Goal: Information Seeking & Learning: Learn about a topic

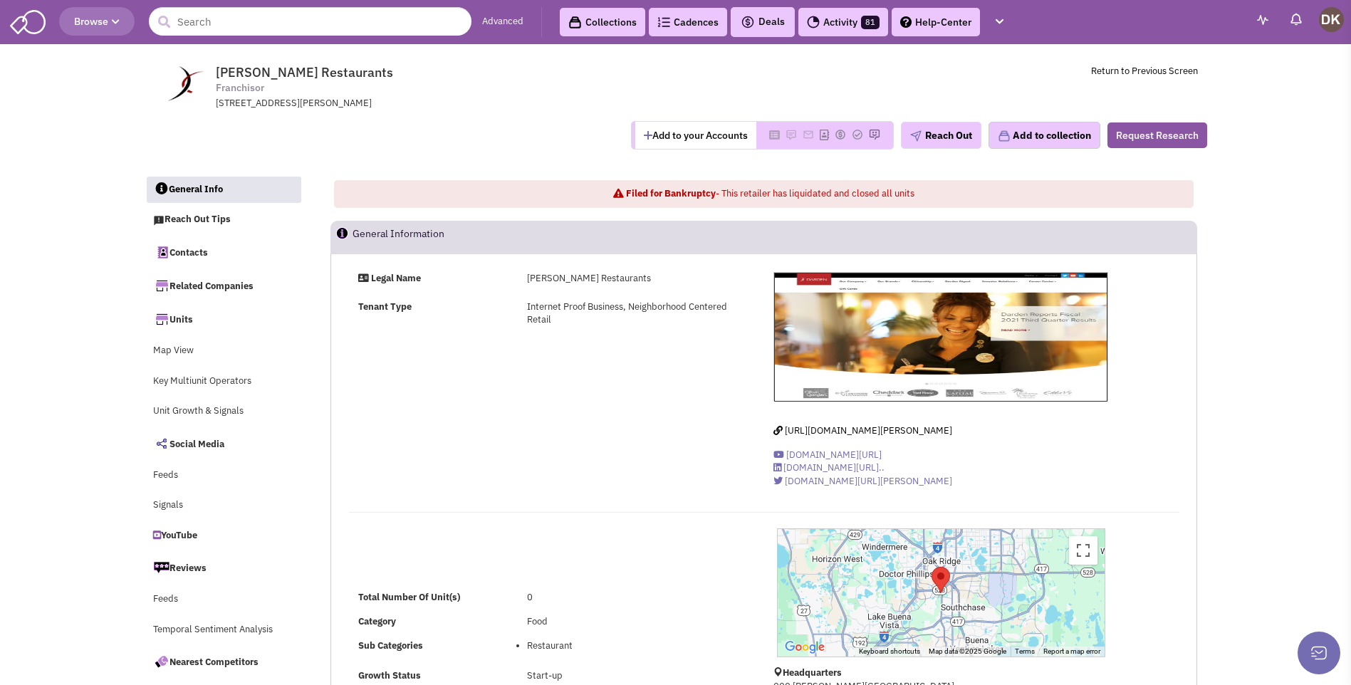
select select
click at [662, 140] on button "Add to your Accounts" at bounding box center [695, 135] width 121 height 27
click at [216, 26] on input "text" at bounding box center [310, 21] width 323 height 28
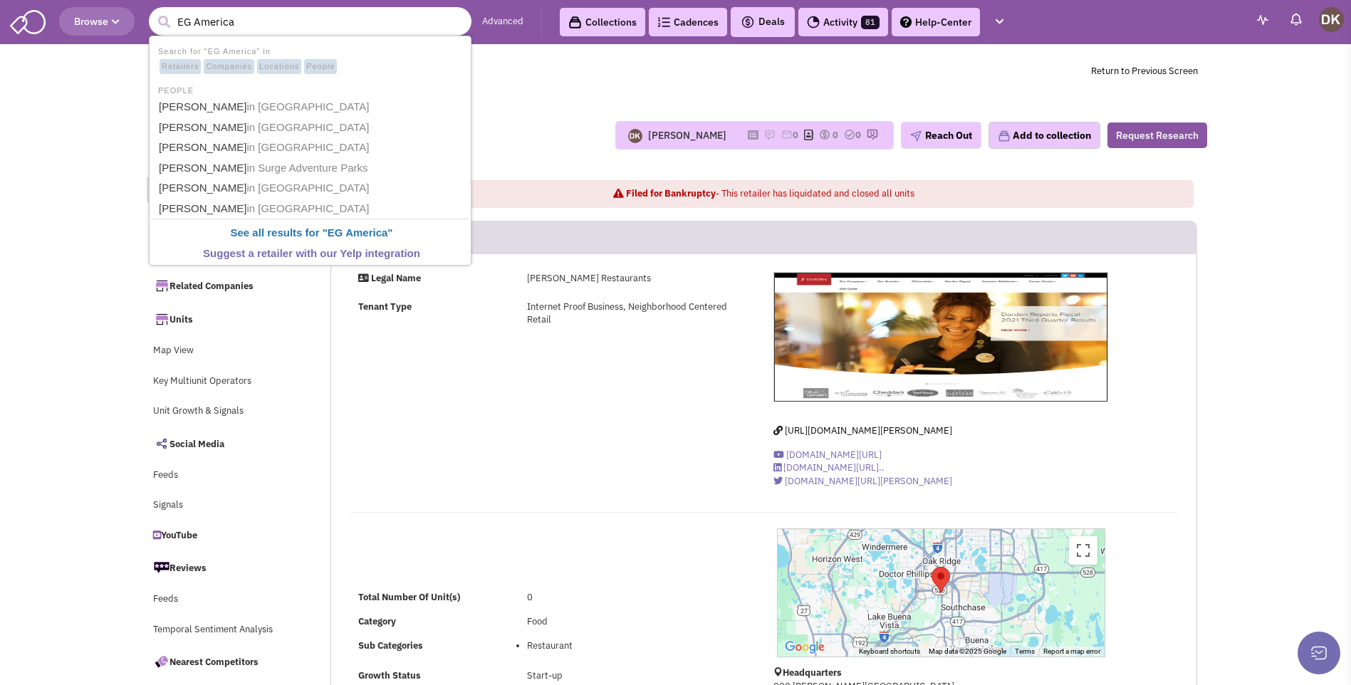
type input "EG America"
click at [153, 11] on button "submit" at bounding box center [163, 21] width 21 height 21
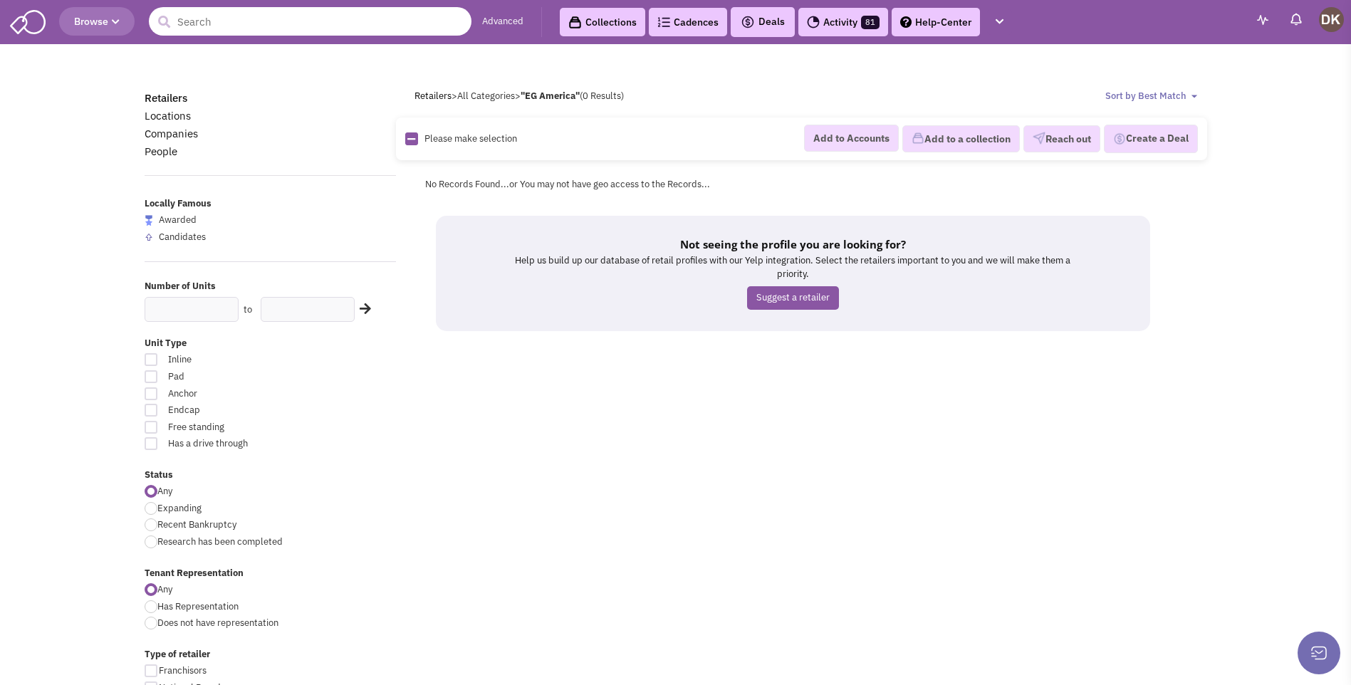
click at [216, 26] on input "text" at bounding box center [310, 21] width 323 height 28
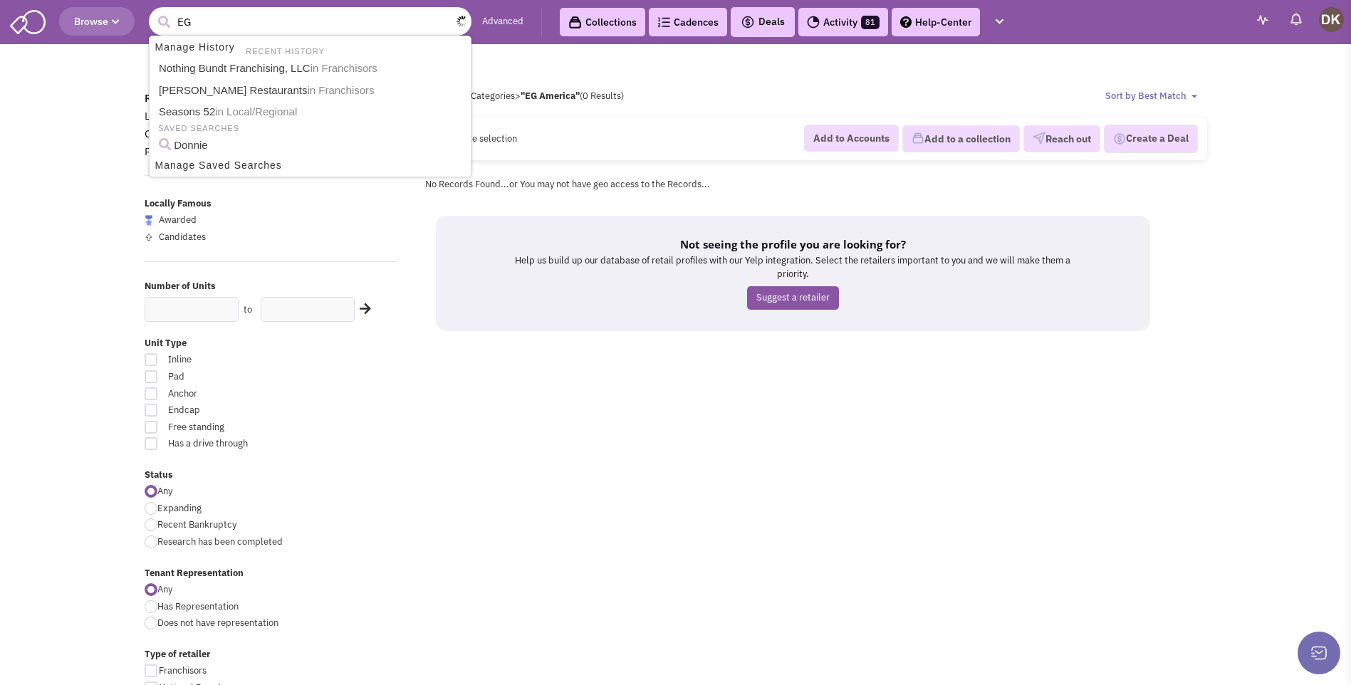
type input "EG"
click at [153, 11] on button "submit" at bounding box center [163, 21] width 21 height 21
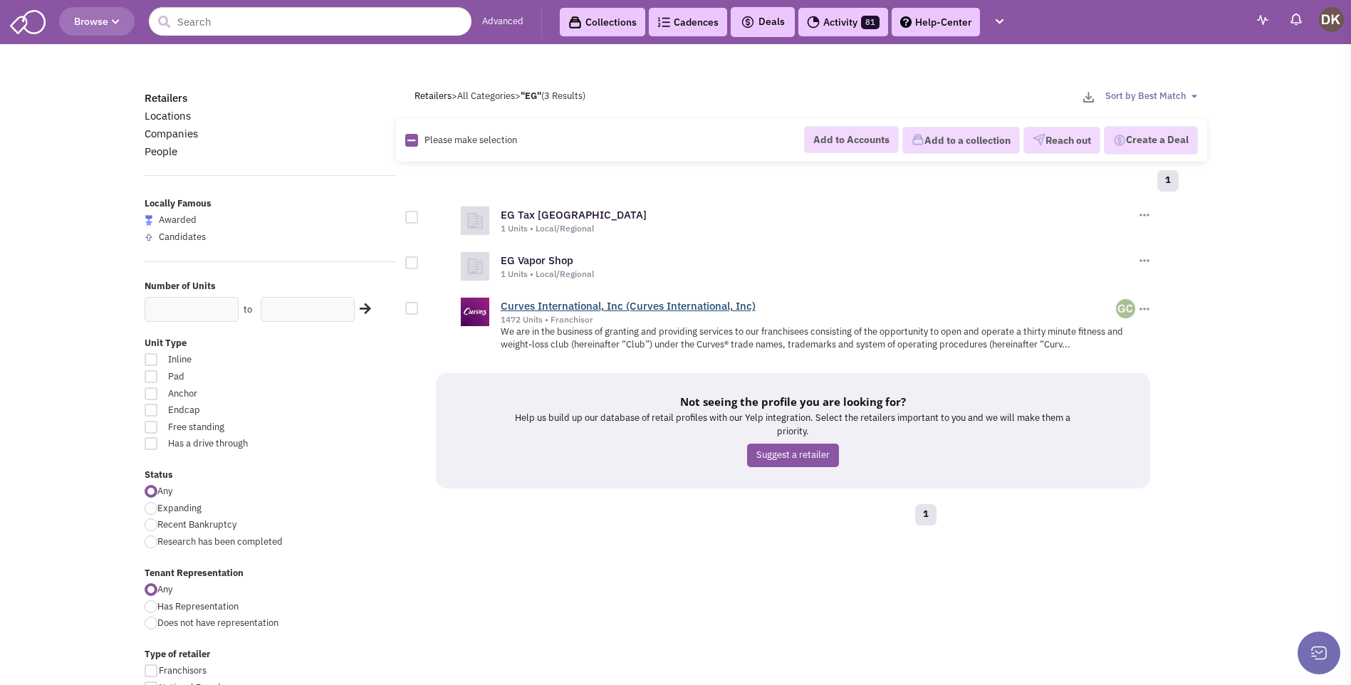
click at [543, 307] on link "Curves International, Inc (Curves International, Inc)" at bounding box center [628, 306] width 255 height 14
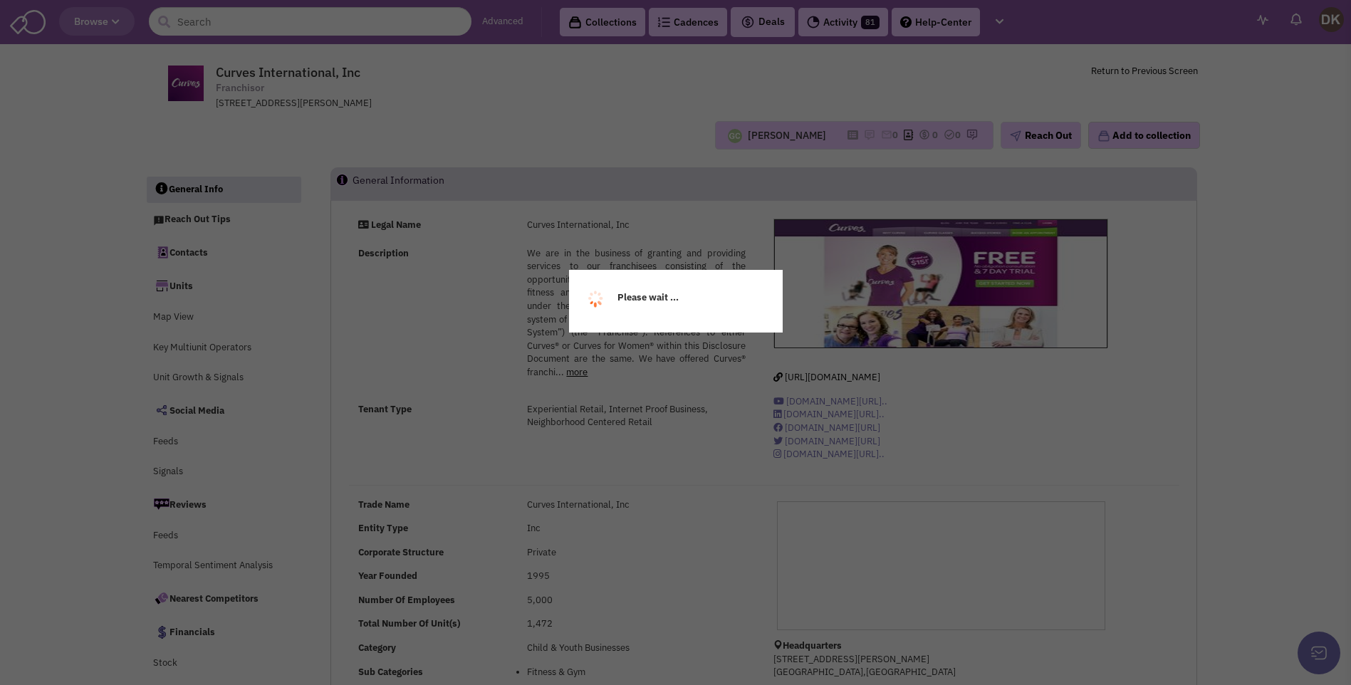
select select
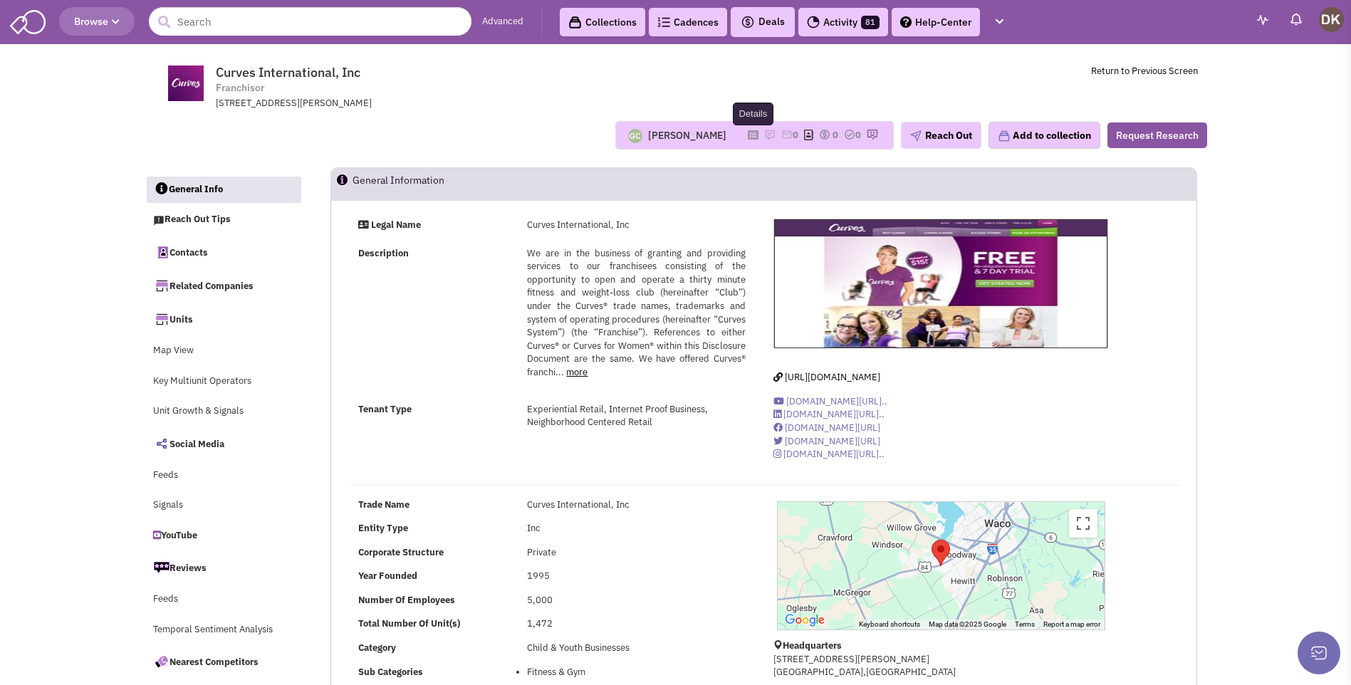
click at [748, 137] on icon at bounding box center [753, 135] width 11 height 8
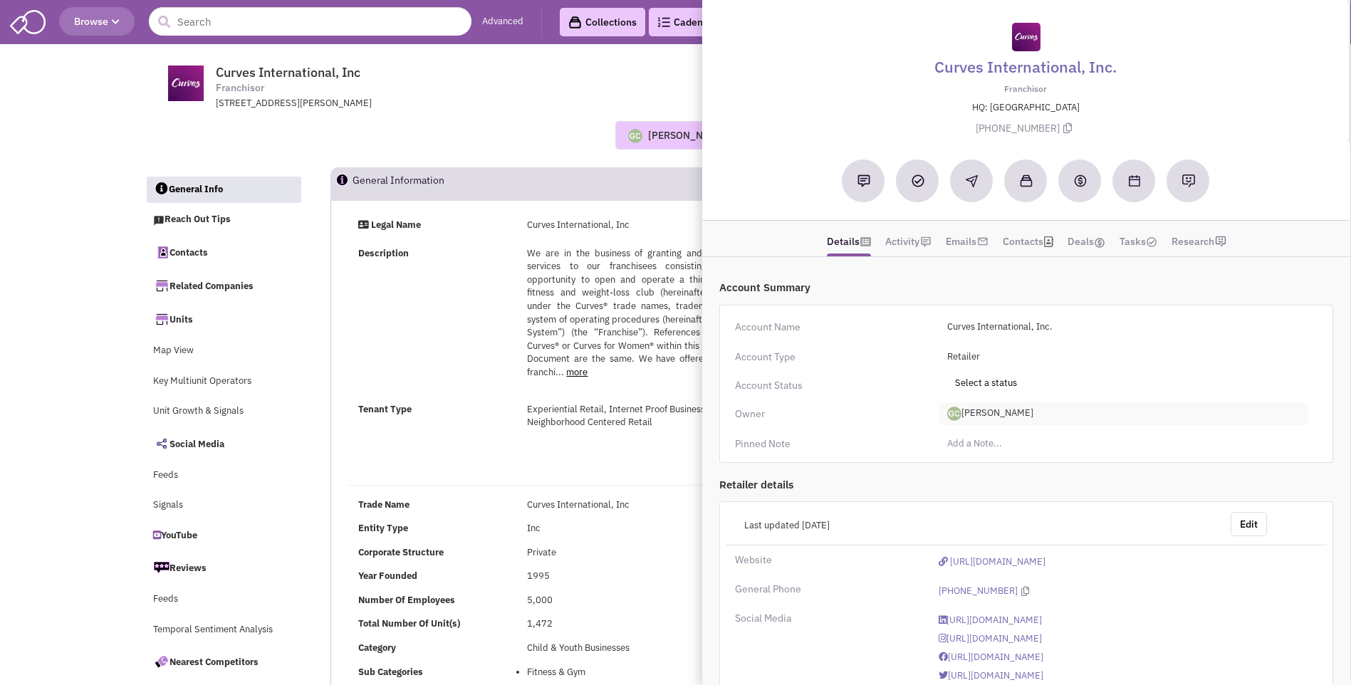
click at [988, 412] on span "Guillaume Chetail" at bounding box center [1124, 413] width 370 height 23
click at [972, 472] on link "[PERSON_NAME]" at bounding box center [995, 472] width 113 height 19
click at [436, 135] on div "Guillaume Chetail No note found! 0 0 0 Reach Out" at bounding box center [675, 135] width 1081 height 28
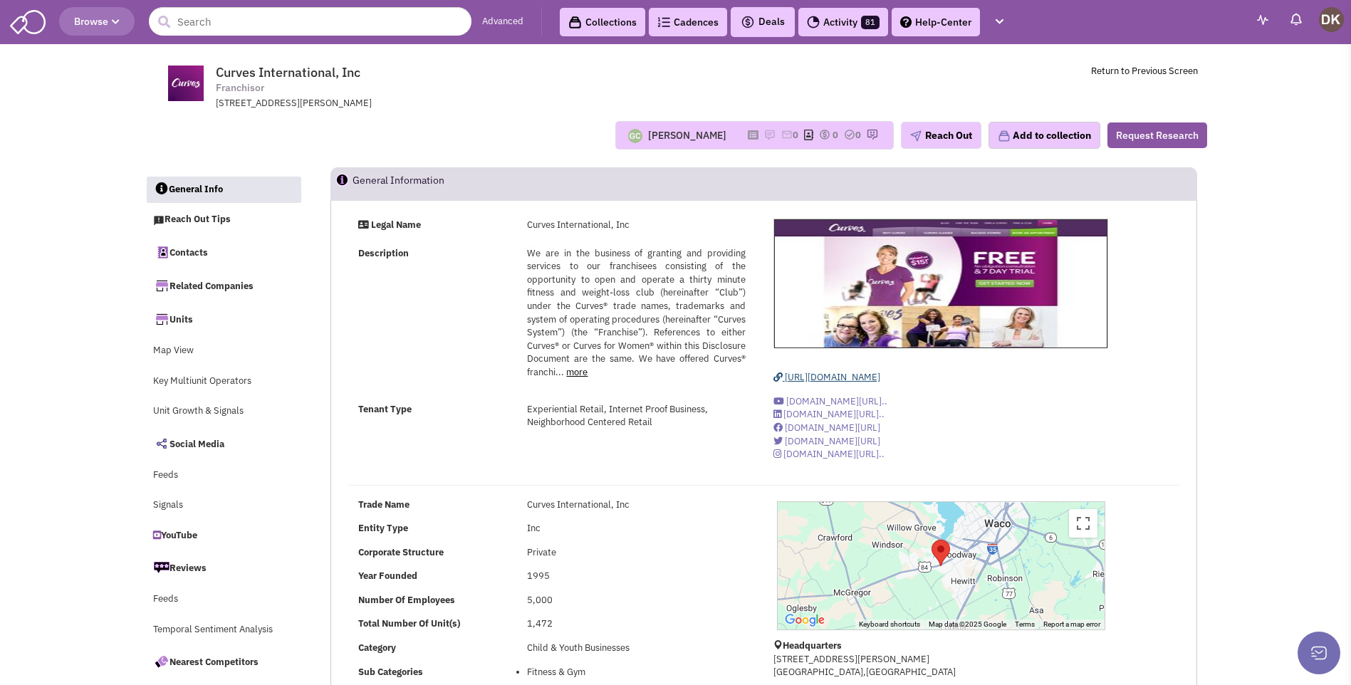
click at [836, 375] on span "http://www.curves.com/" at bounding box center [832, 377] width 95 height 12
click at [198, 259] on link "Contacts" at bounding box center [223, 252] width 155 height 30
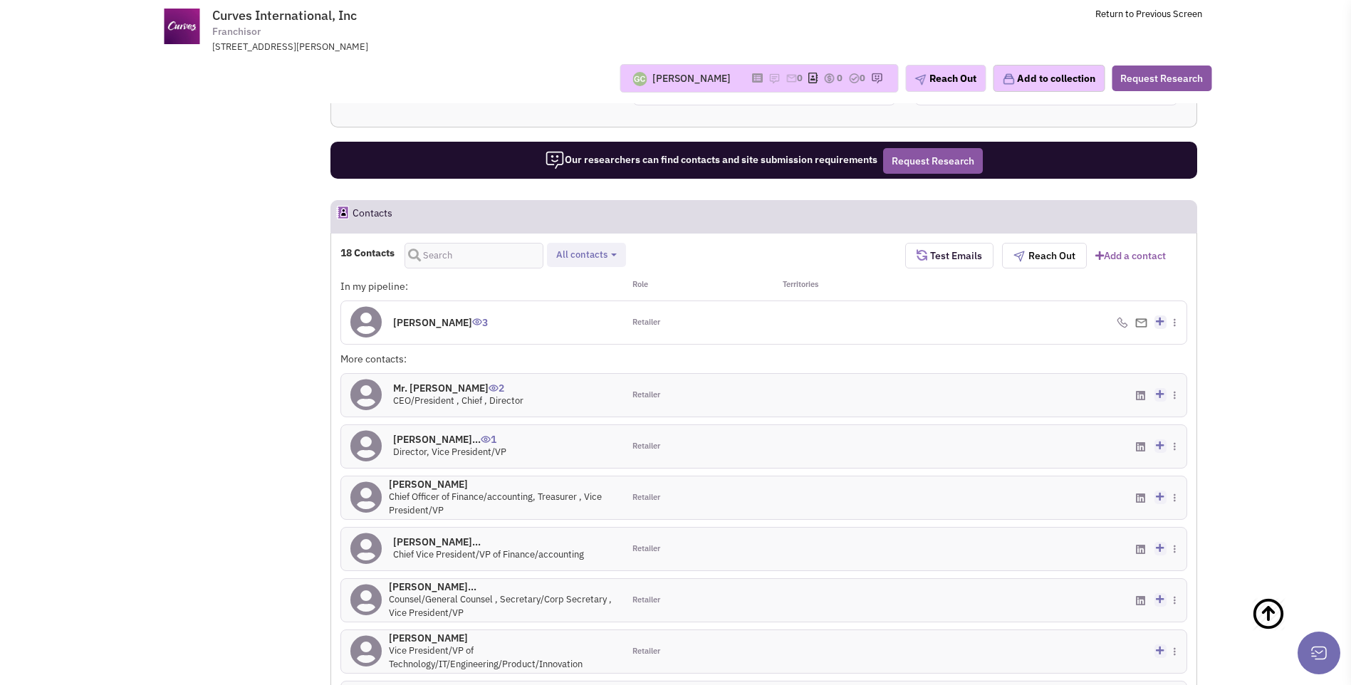
scroll to position [904, 0]
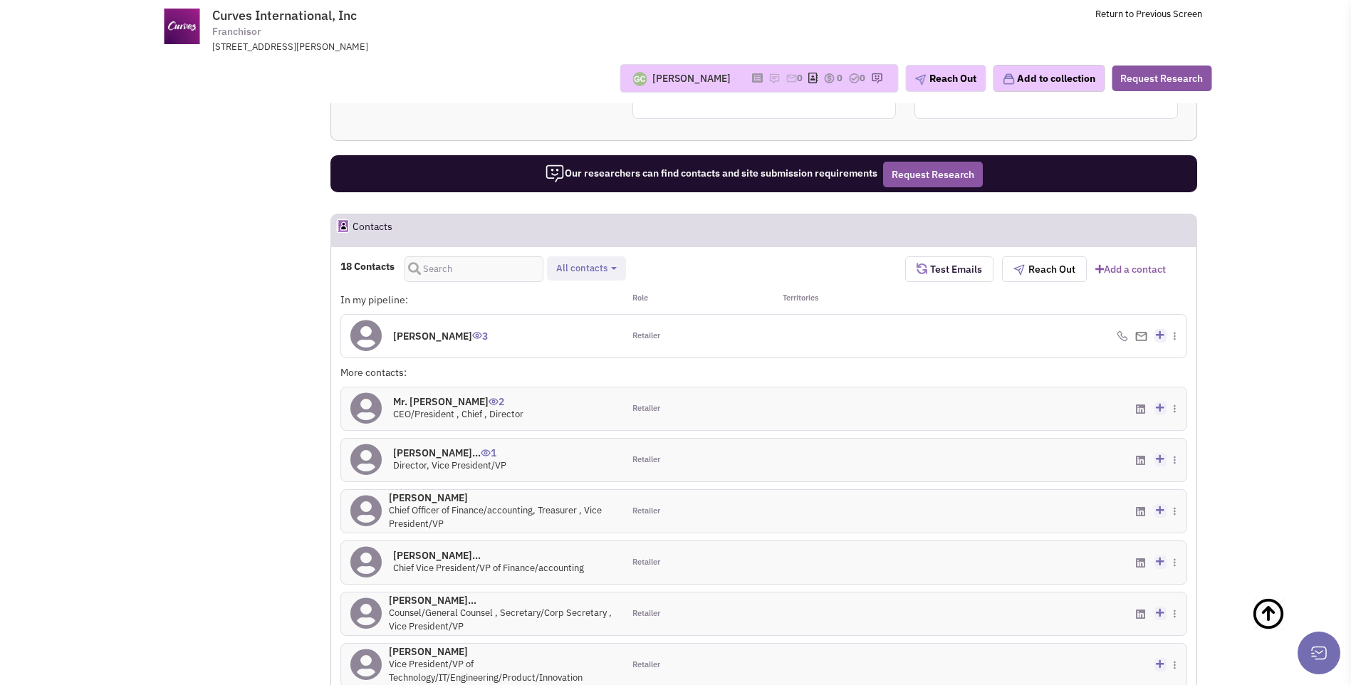
click at [371, 337] on icon at bounding box center [365, 336] width 31 height 32
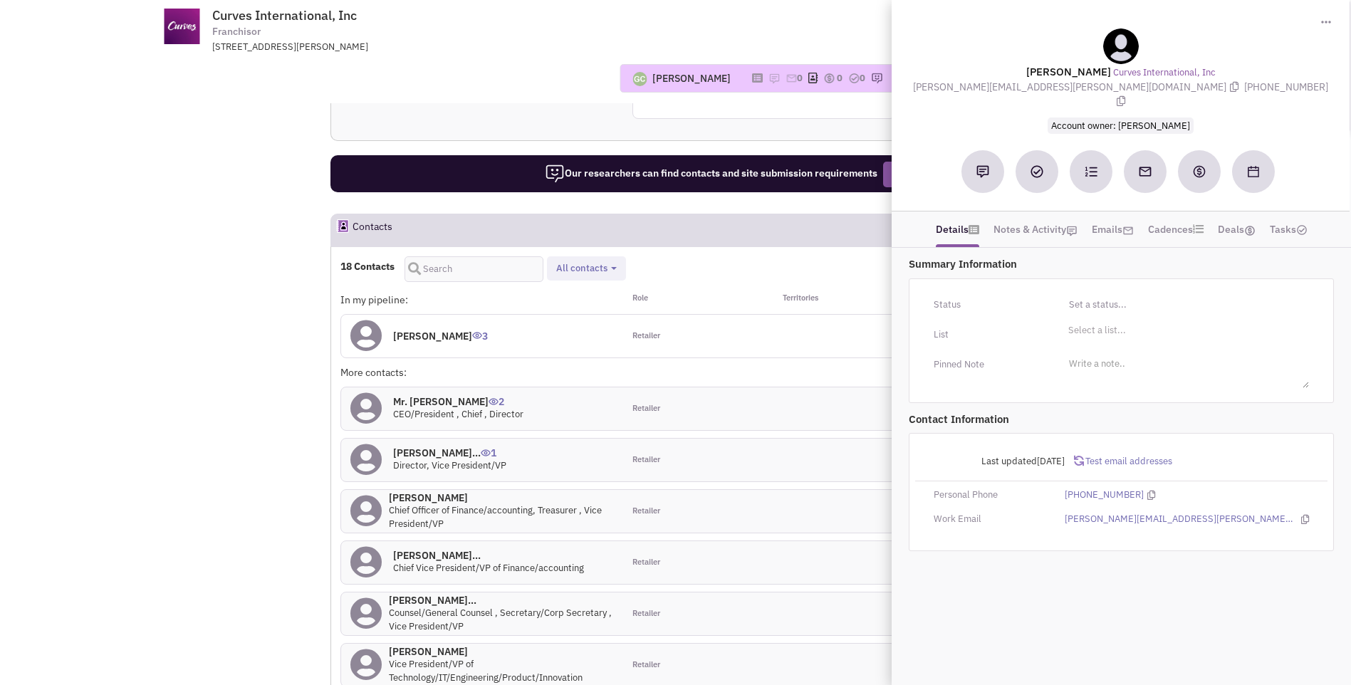
drag, startPoint x: 1030, startPoint y: 68, endPoint x: 1227, endPoint y: 90, distance: 197.7
click at [1227, 90] on div "Jeff Burchfield Curves International, Inc jeff.burchfield@cjc.com (254) 399-928…" at bounding box center [1121, 80] width 444 height 104
copy div "Jeff Burchfield Curves International, Inc jeff.burchfield@cjc.com (254) 399-928…"
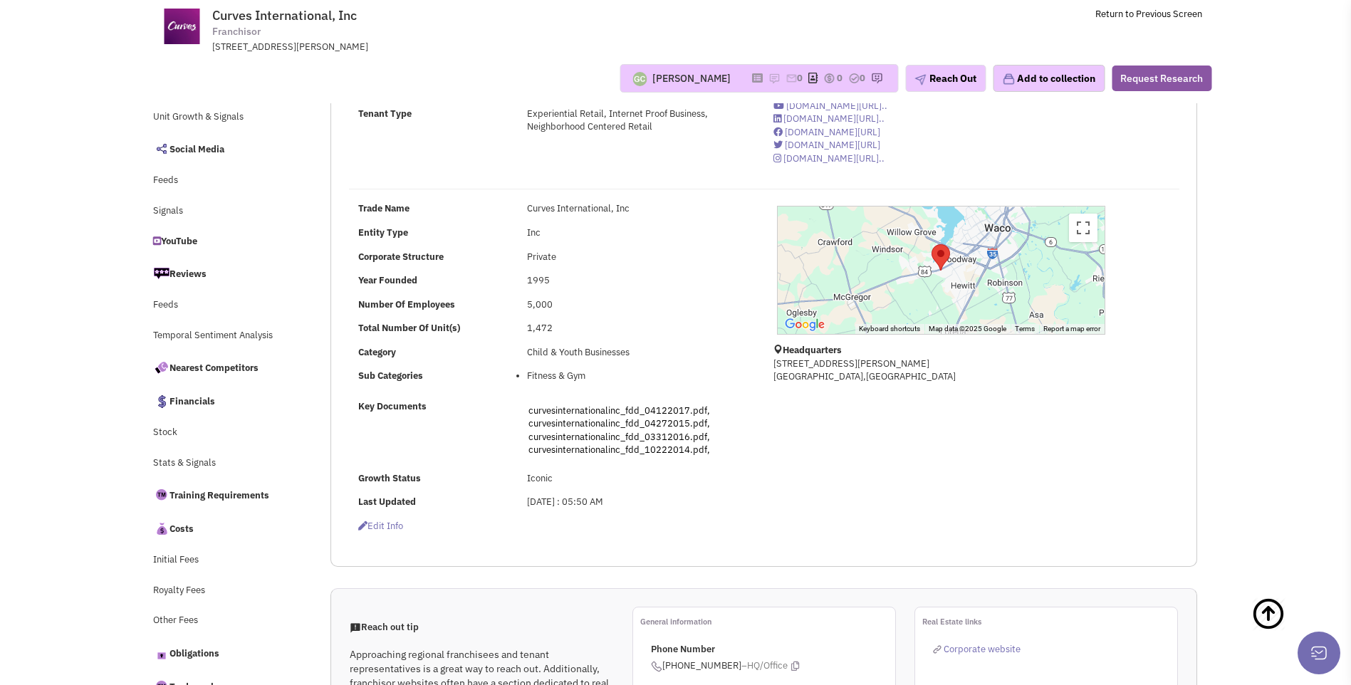
scroll to position [0, 0]
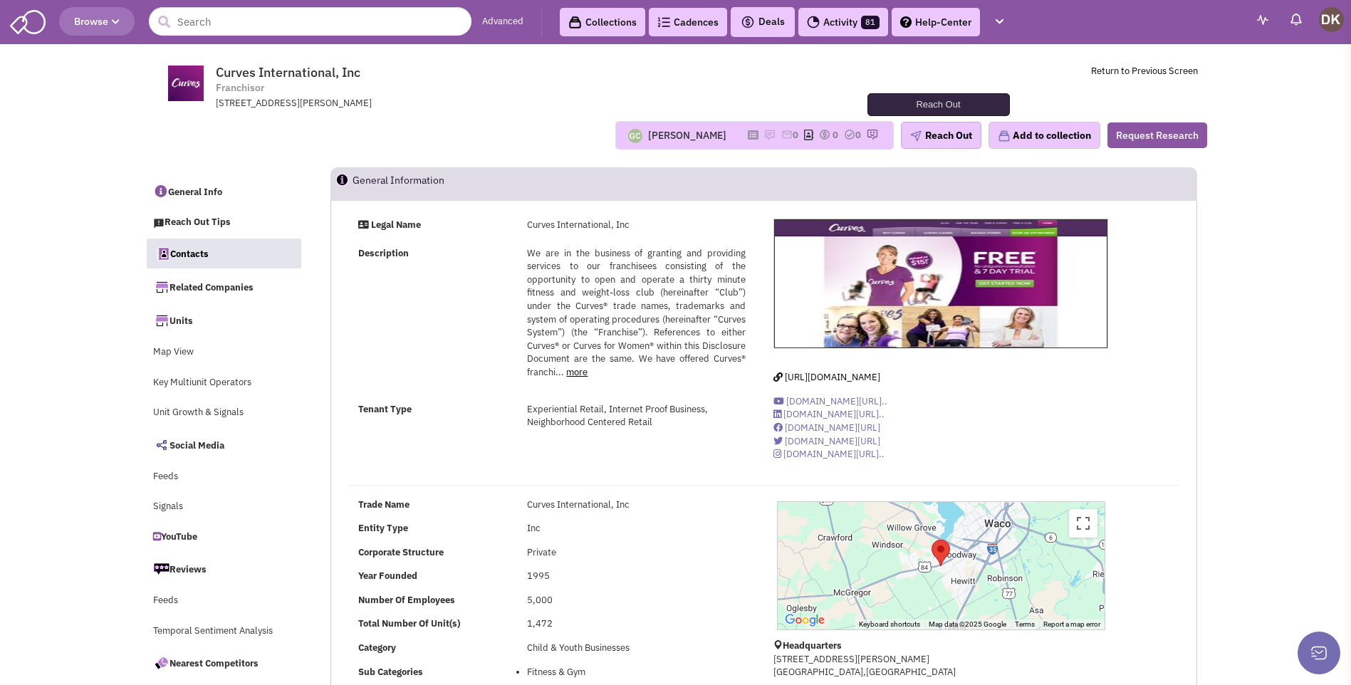
click at [933, 139] on button "Reach Out" at bounding box center [941, 135] width 80 height 27
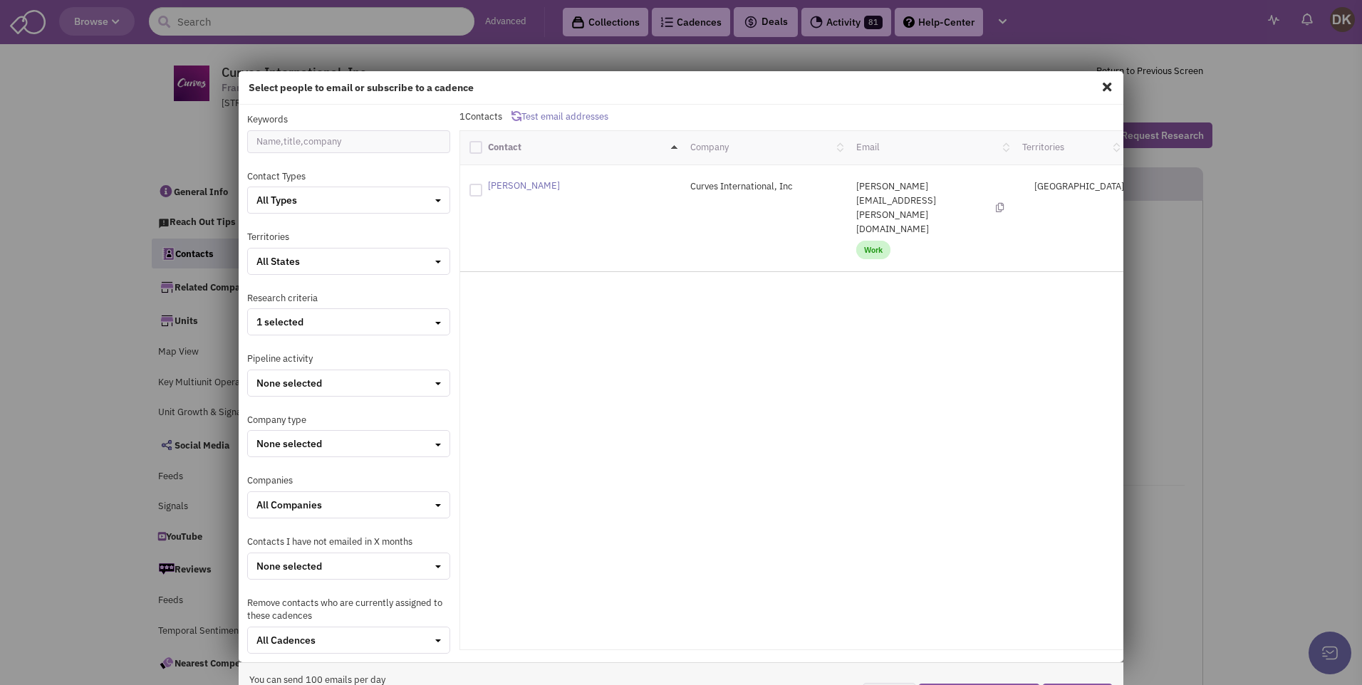
click at [857, 241] on span "Work" at bounding box center [873, 250] width 34 height 19
click at [1169, 335] on div "Select people to email or subscribe to a cadence Keywords Contact Types All Typ…" at bounding box center [681, 342] width 1362 height 685
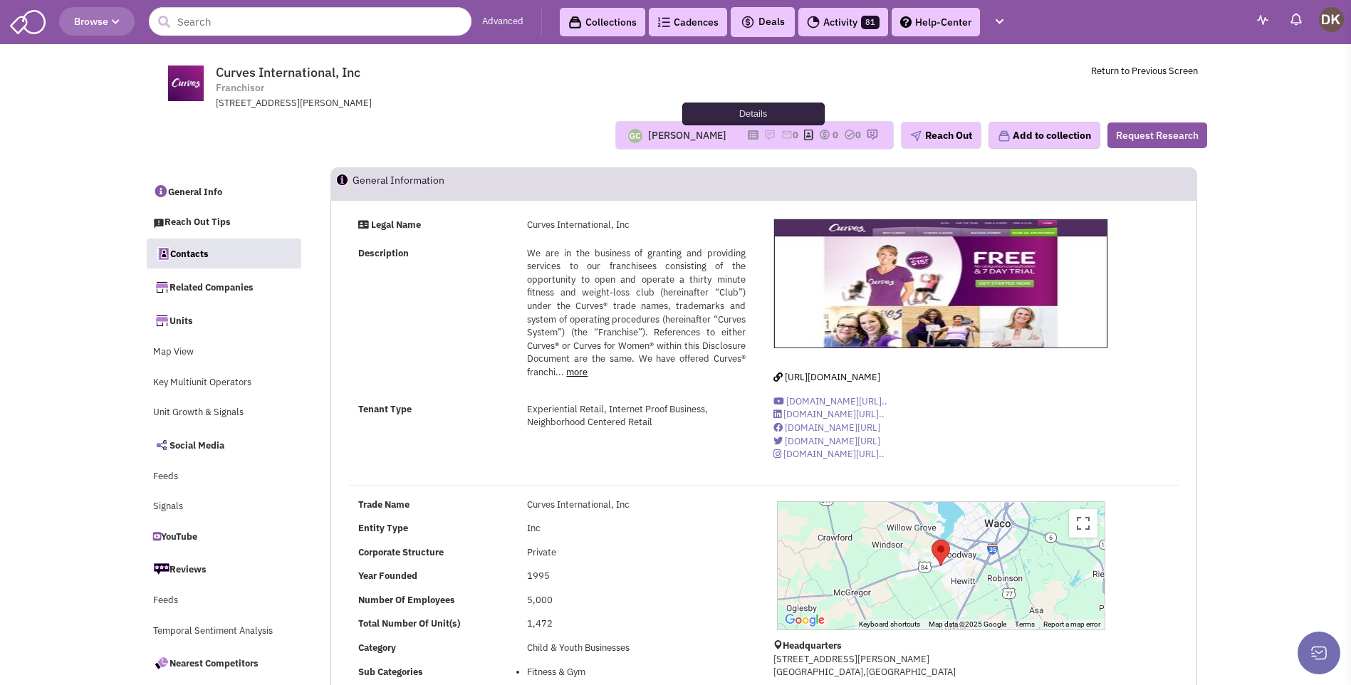
click at [748, 137] on icon at bounding box center [753, 135] width 11 height 8
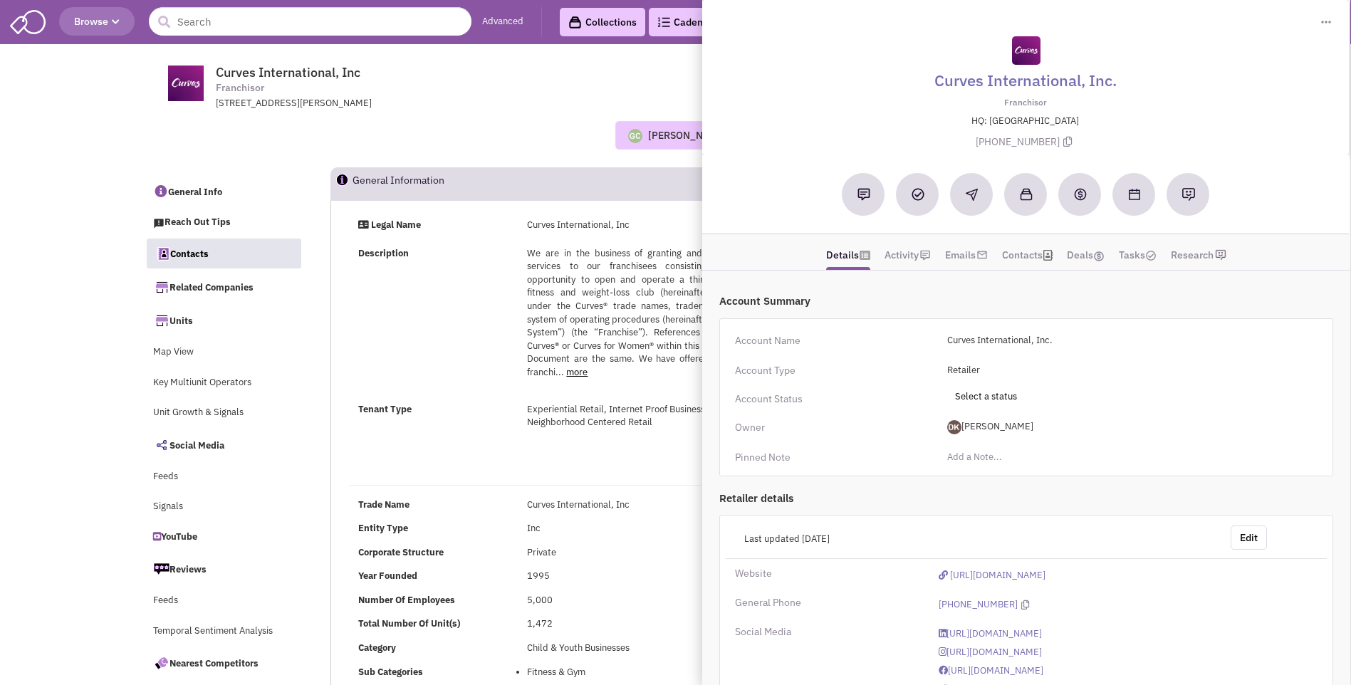
click at [498, 117] on div "Guillaume Chetail No note found! 0 0 0 Reach Out Add to collection" at bounding box center [675, 135] width 1081 height 50
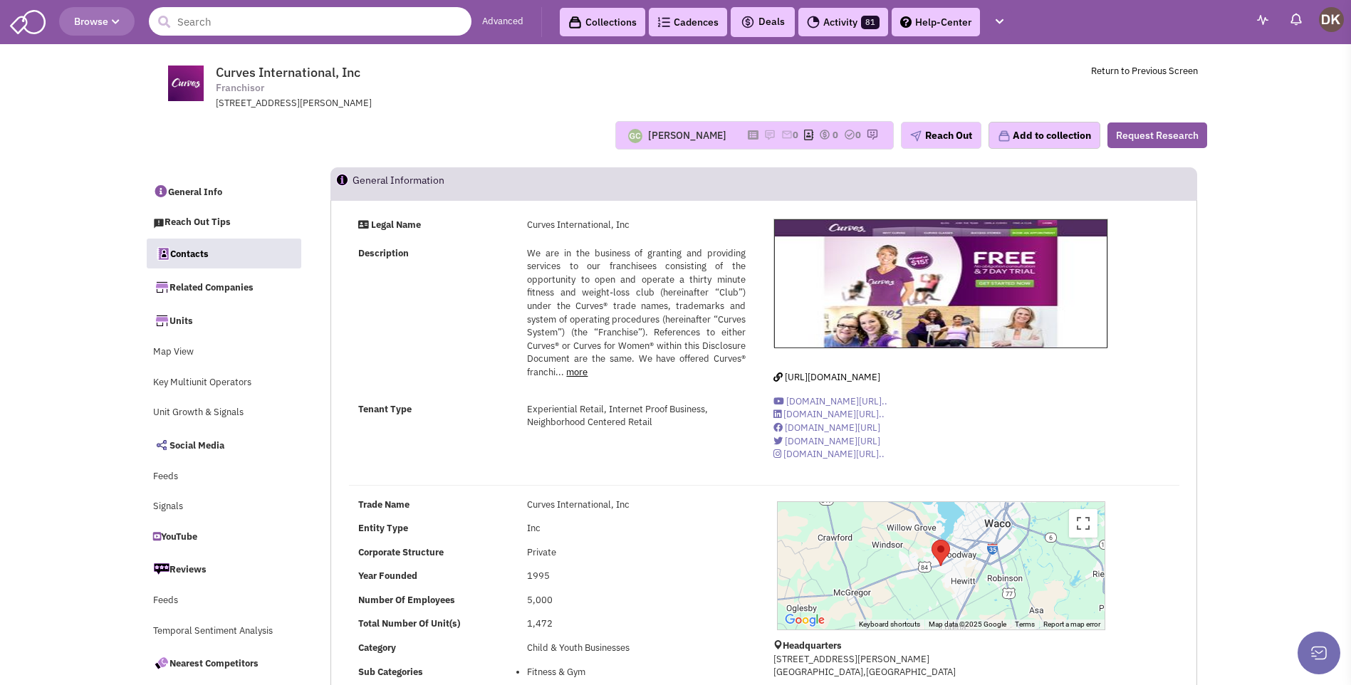
click at [278, 22] on input "text" at bounding box center [310, 21] width 323 height 28
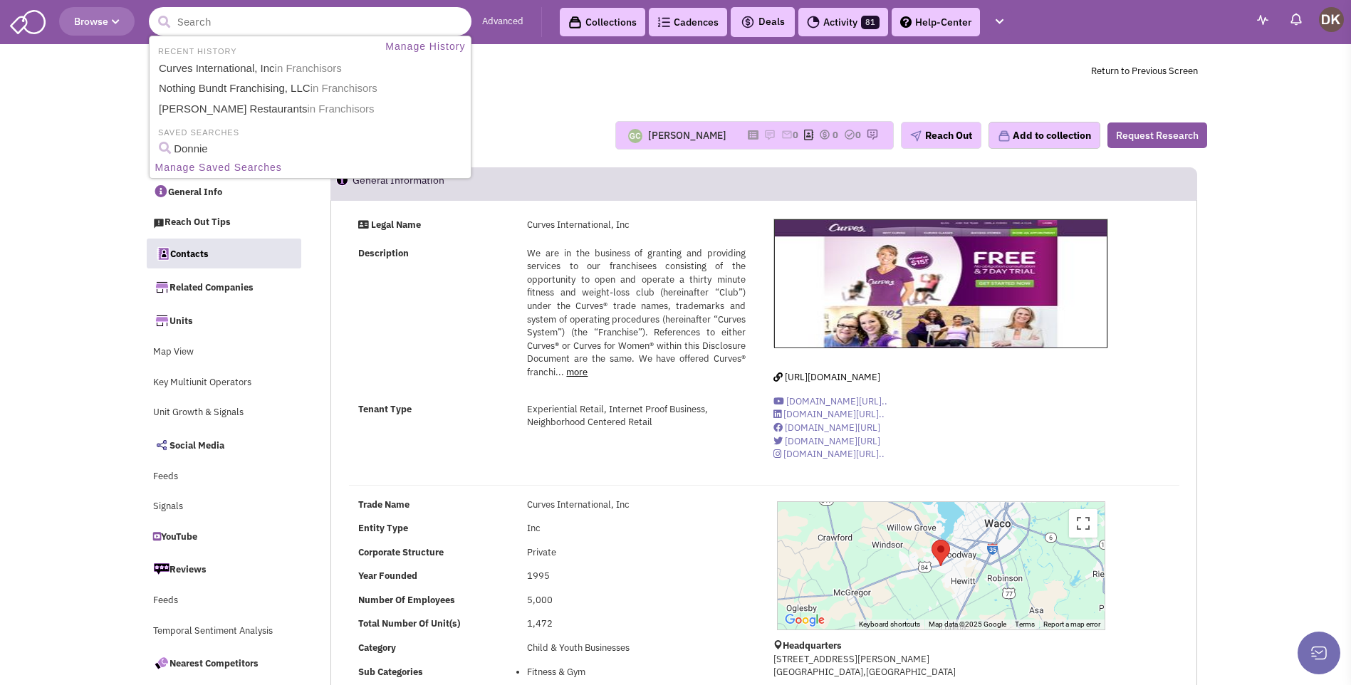
paste input "Tropical Smoothie Cafe."
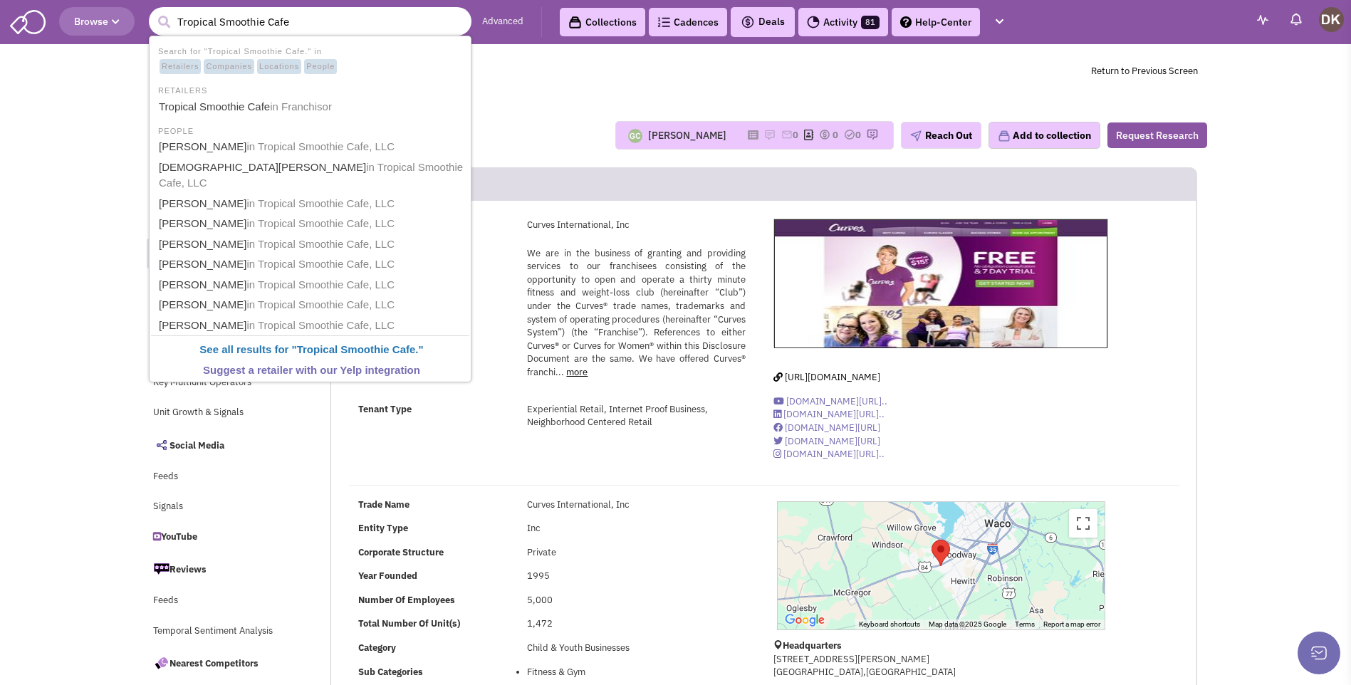
type input "Tropical Smoothie Cafe"
click at [153, 11] on button "submit" at bounding box center [163, 21] width 21 height 21
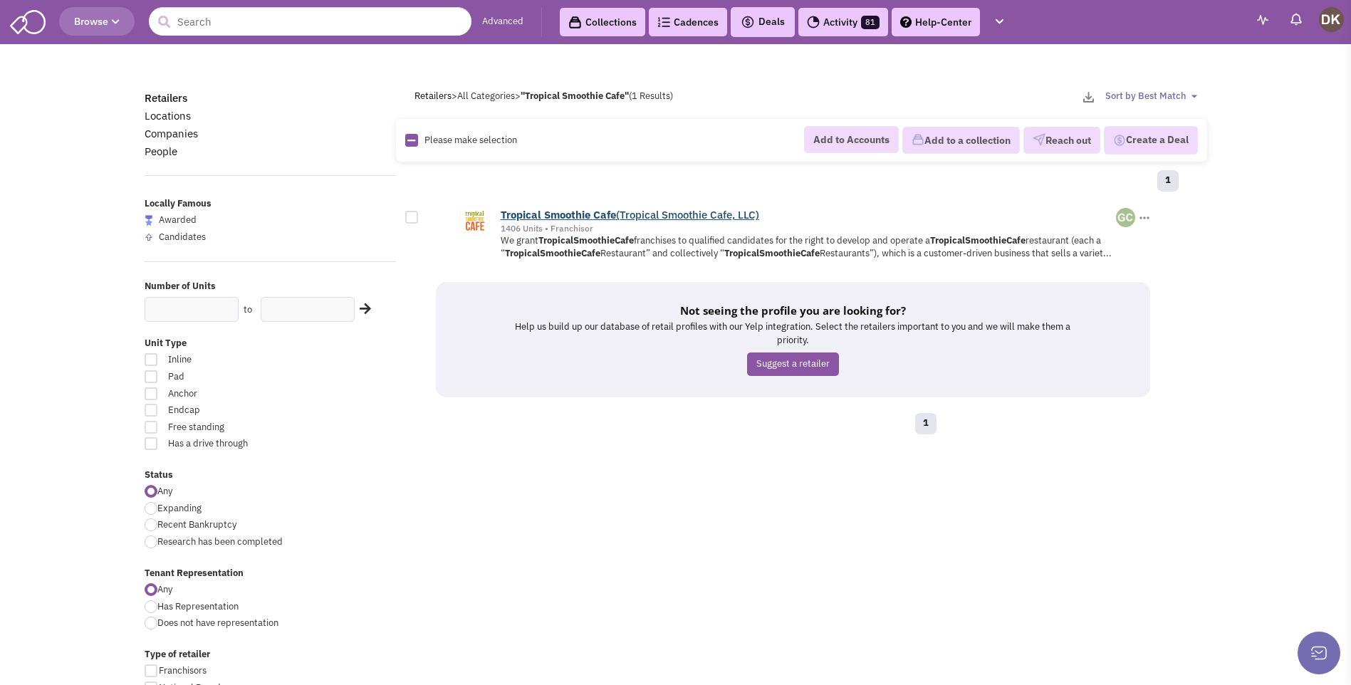
click at [543, 217] on link "Tropical Smoothie Cafe (Tropical Smoothie Cafe, LLC)" at bounding box center [630, 215] width 258 height 14
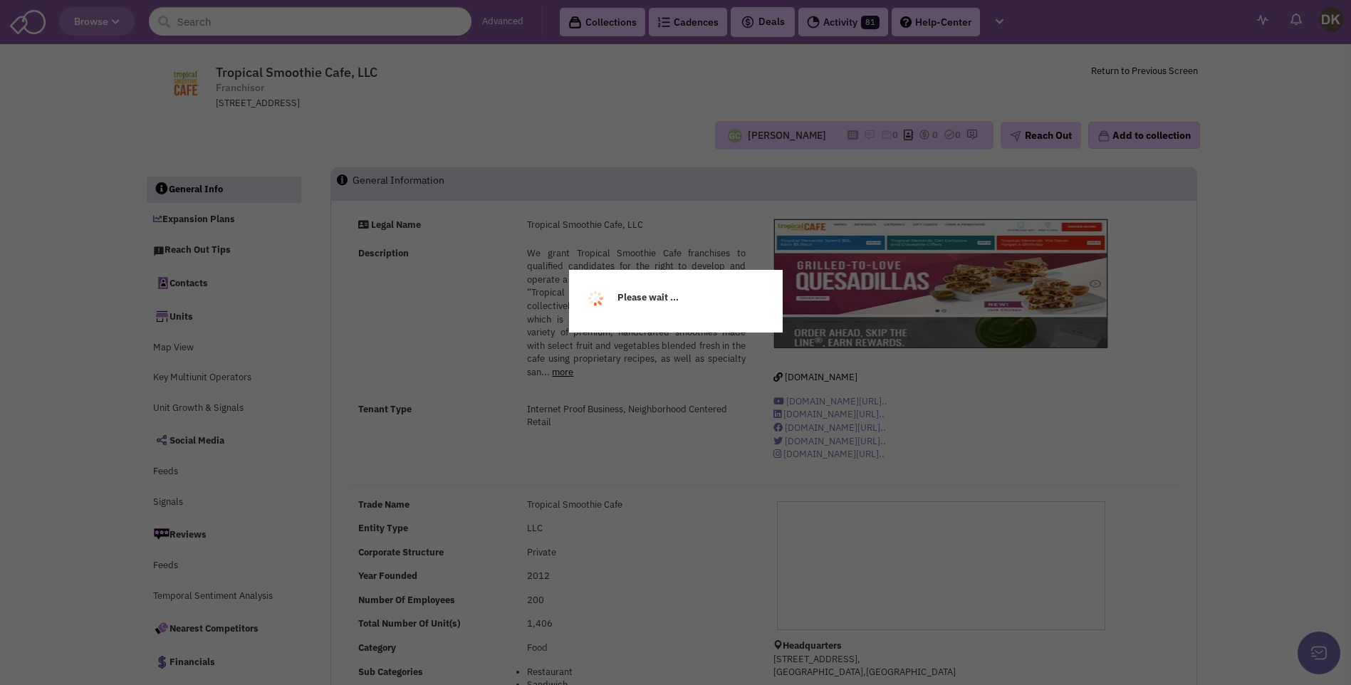
select select
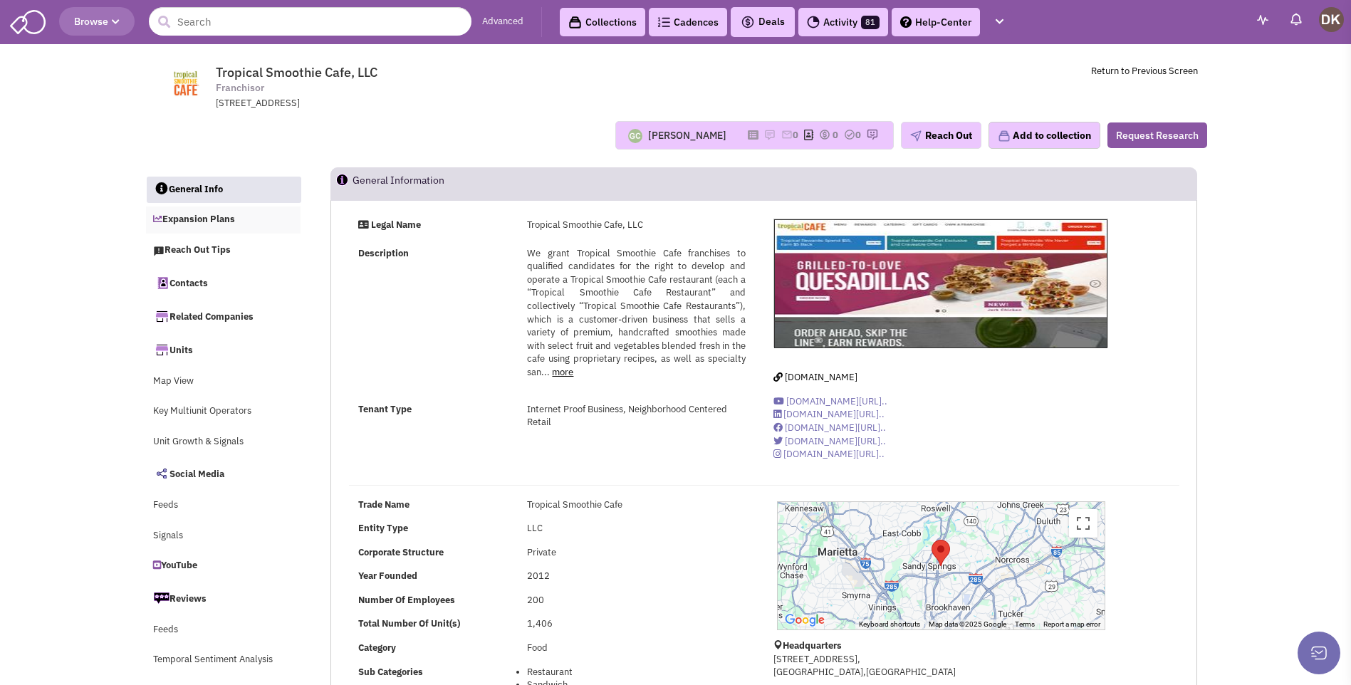
click at [213, 221] on link "Expansion Plans" at bounding box center [223, 220] width 155 height 27
